Goal: Information Seeking & Learning: Find specific fact

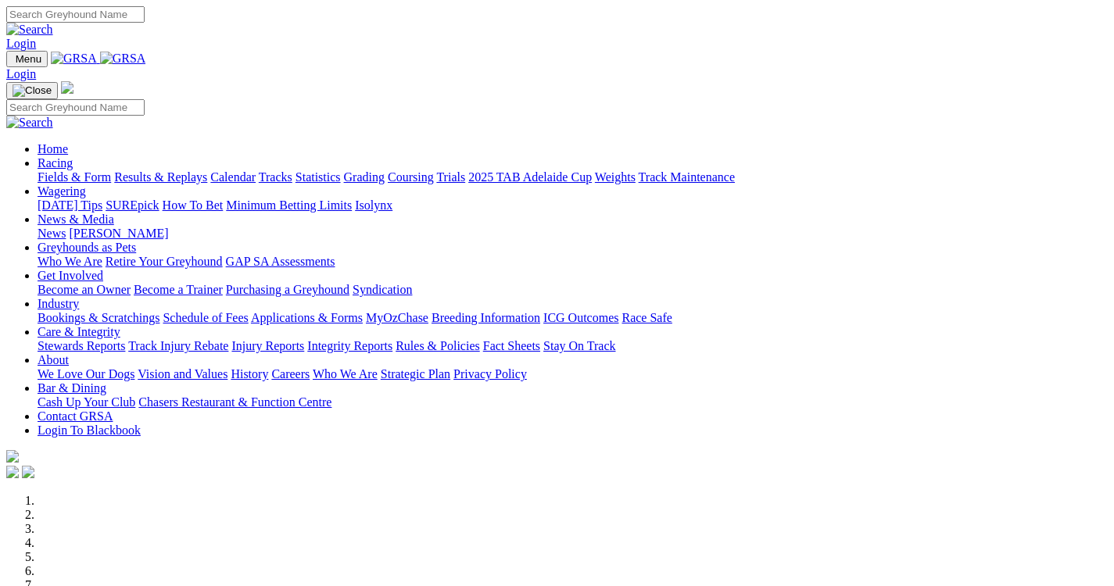
click at [434, 170] on link "Coursing" at bounding box center [411, 176] width 46 height 13
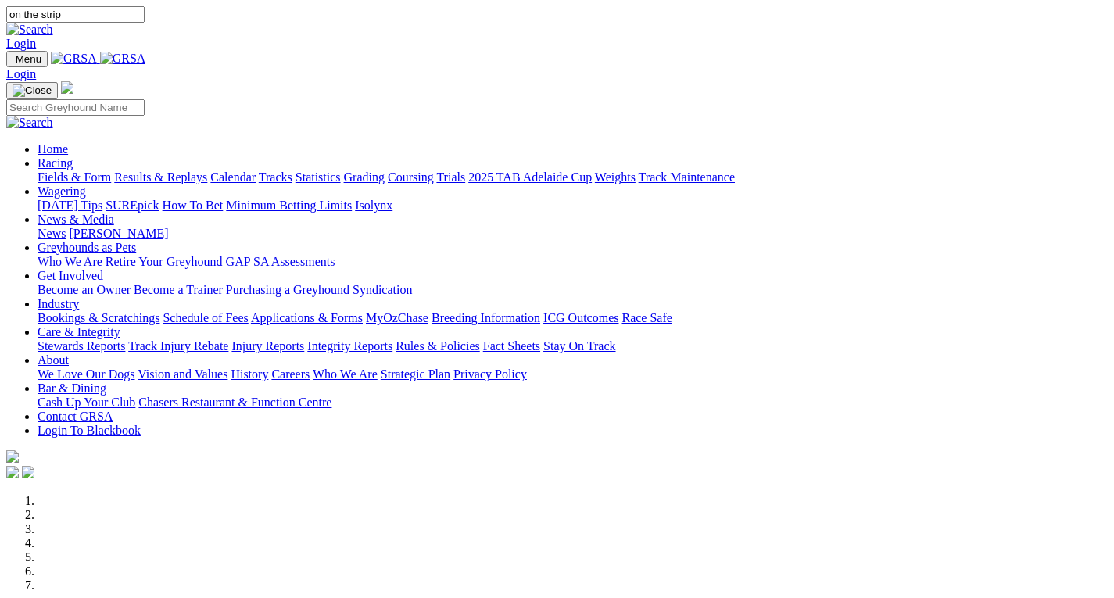
type input "on the strip"
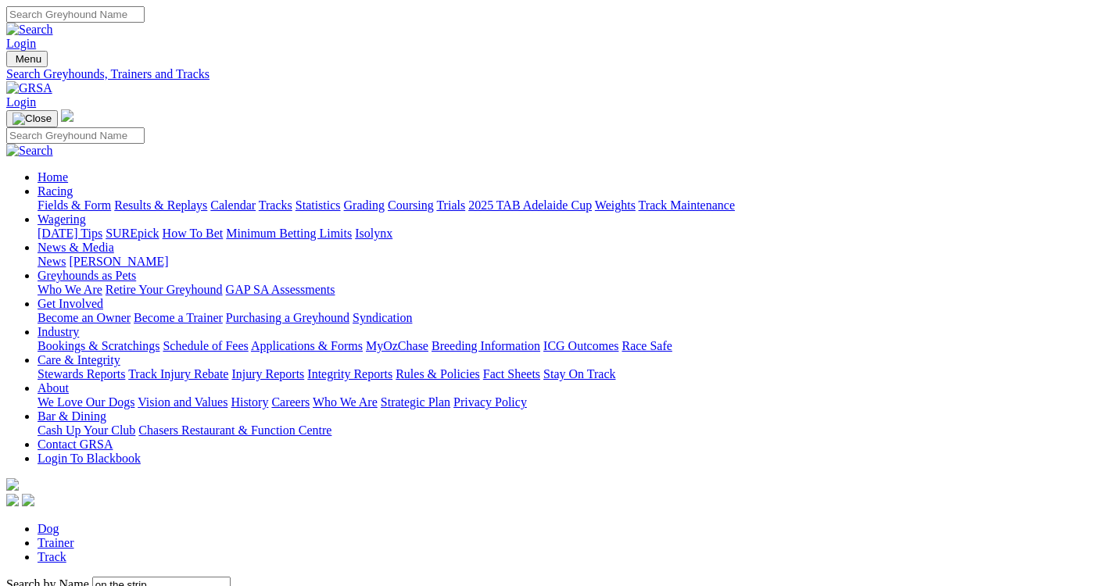
click at [341, 199] on link "Statistics" at bounding box center [317, 205] width 45 height 13
click at [231, 577] on input "Search by Greyhound name" at bounding box center [161, 585] width 138 height 16
type input "aunty dorrie"
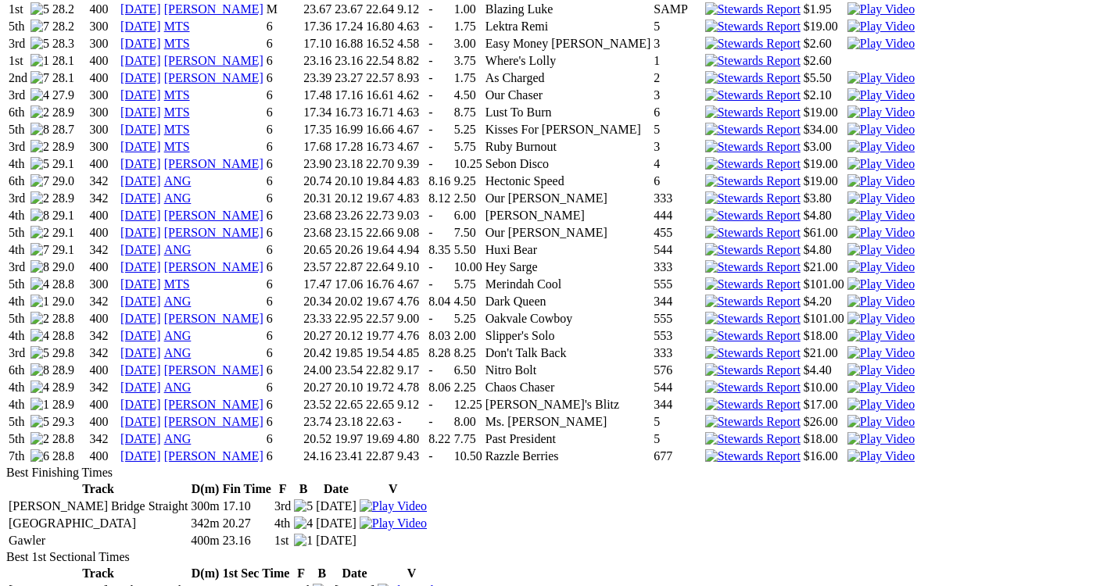
scroll to position [1223, 0]
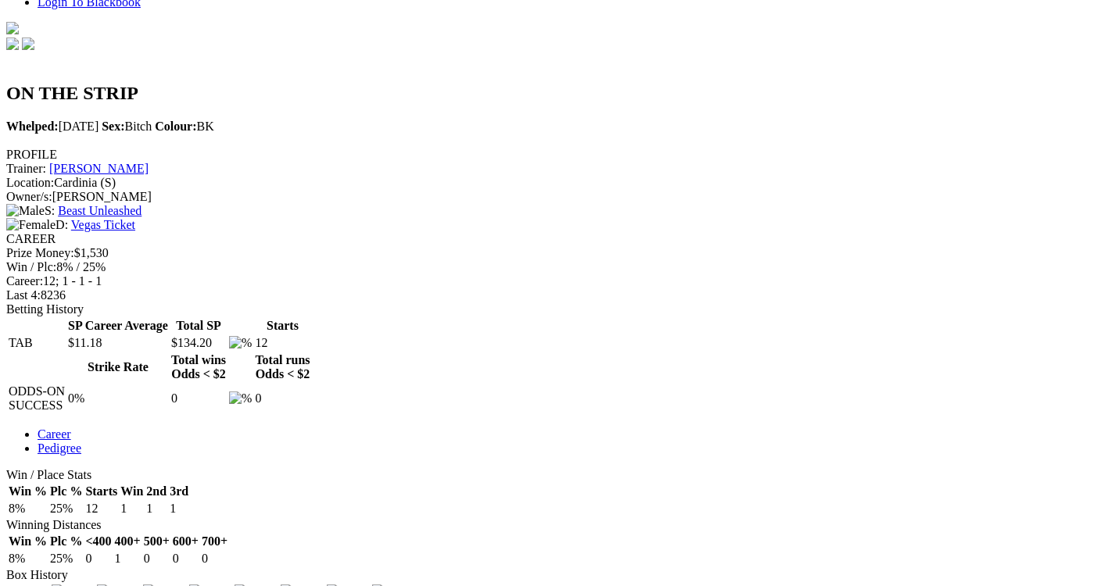
scroll to position [469, 0]
